Goal: Information Seeking & Learning: Check status

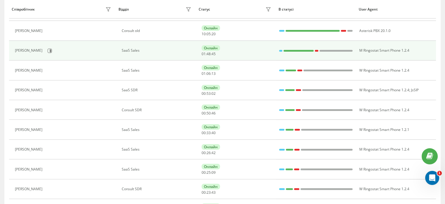
scroll to position [110, 0]
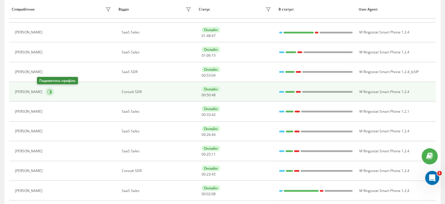
click at [50, 91] on icon at bounding box center [50, 91] width 1 height 3
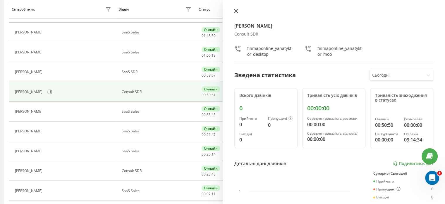
click at [237, 10] on icon at bounding box center [236, 11] width 4 height 4
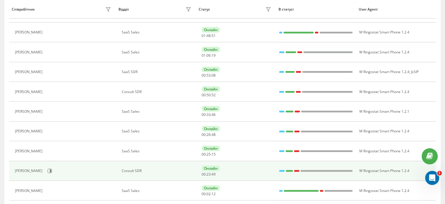
scroll to position [139, 0]
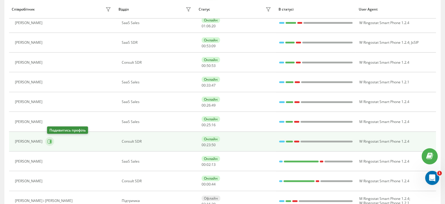
click at [52, 140] on icon at bounding box center [49, 141] width 5 height 5
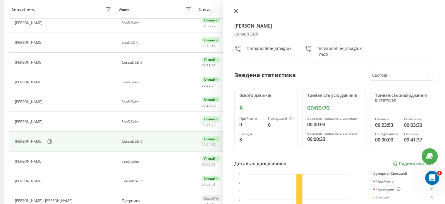
click at [237, 9] on icon at bounding box center [236, 11] width 4 height 4
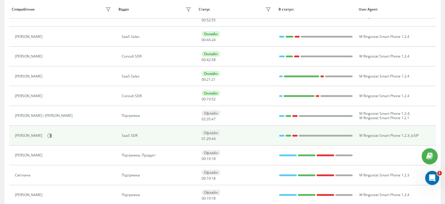
scroll to position [234, 0]
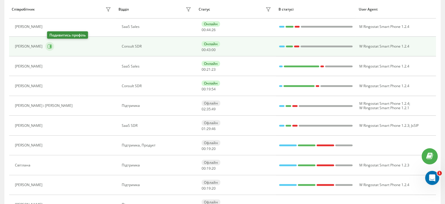
click at [51, 45] on icon at bounding box center [49, 46] width 5 height 5
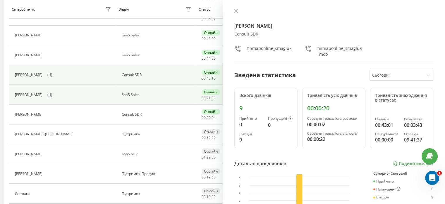
scroll to position [198, 0]
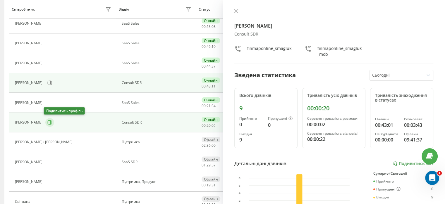
click at [47, 120] on icon at bounding box center [49, 122] width 5 height 5
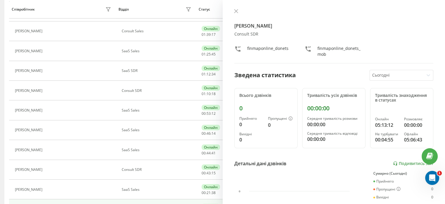
scroll to position [110, 0]
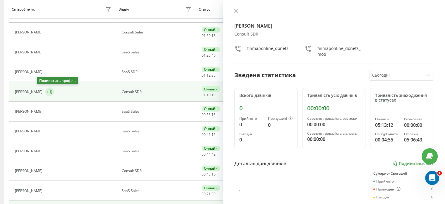
click at [50, 92] on icon at bounding box center [50, 91] width 1 height 3
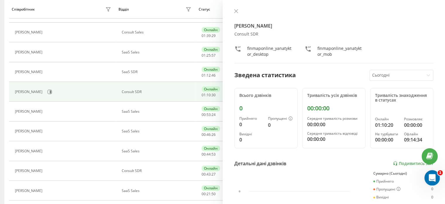
click at [431, 177] on icon "Відкрити програму для спілкування Intercom" at bounding box center [432, 176] width 4 height 5
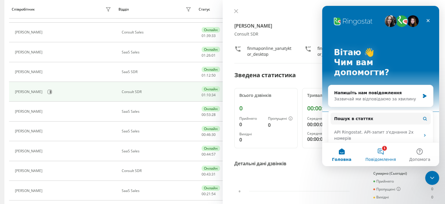
click at [382, 151] on button "1 Повідомлення" at bounding box center [380, 153] width 39 height 23
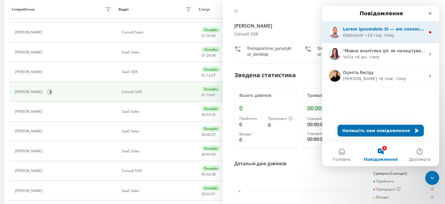
click at [393, 33] on div "Oleksandr • 19 год. тому" at bounding box center [384, 35] width 83 height 6
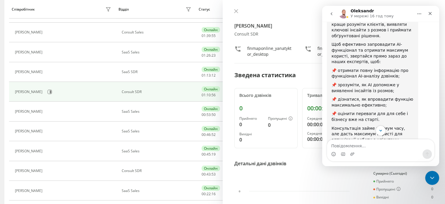
scroll to position [103, 0]
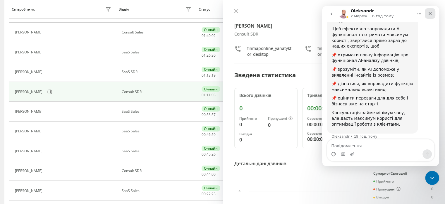
click at [428, 12] on icon "Закрити" at bounding box center [430, 13] width 5 height 5
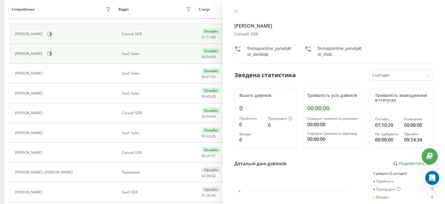
scroll to position [169, 0]
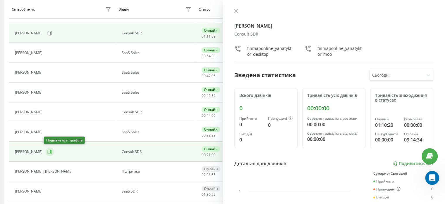
click at [47, 151] on icon at bounding box center [49, 151] width 5 height 5
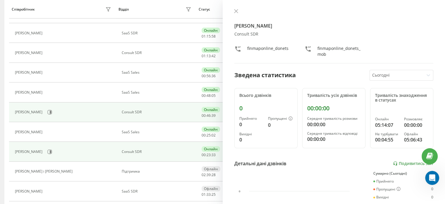
scroll to position [31, 0]
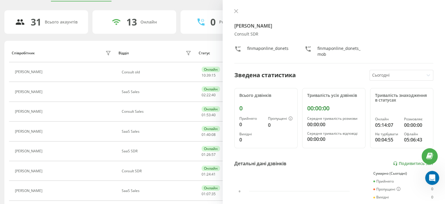
drag, startPoint x: 406, startPoint y: 29, endPoint x: 409, endPoint y: 26, distance: 3.5
click at [406, 29] on div "Богдан Донець Consult SDR finmaponline_donets finmaponline_donets_mob" at bounding box center [334, 36] width 199 height 54
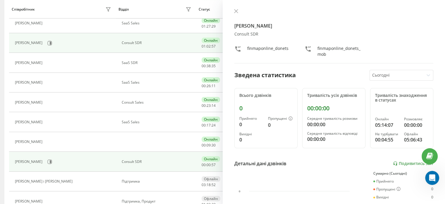
scroll to position [236, 0]
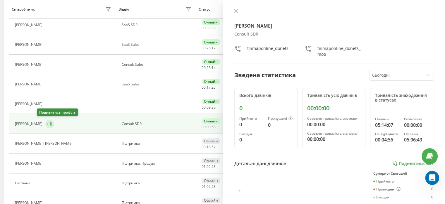
click at [50, 123] on icon at bounding box center [50, 123] width 1 height 3
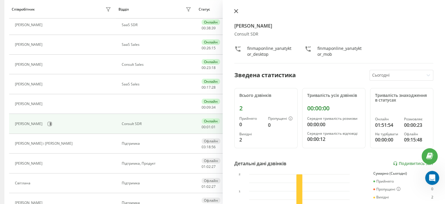
click at [237, 11] on icon at bounding box center [236, 11] width 4 height 4
